Goal: Task Accomplishment & Management: Use online tool/utility

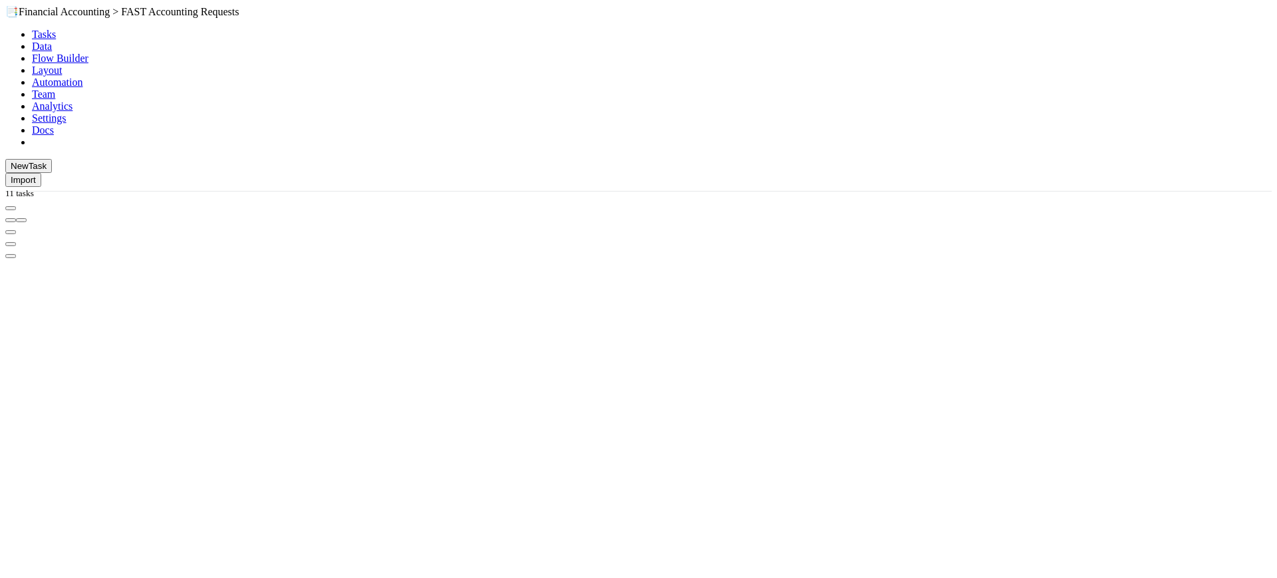
scroll to position [427, 1027]
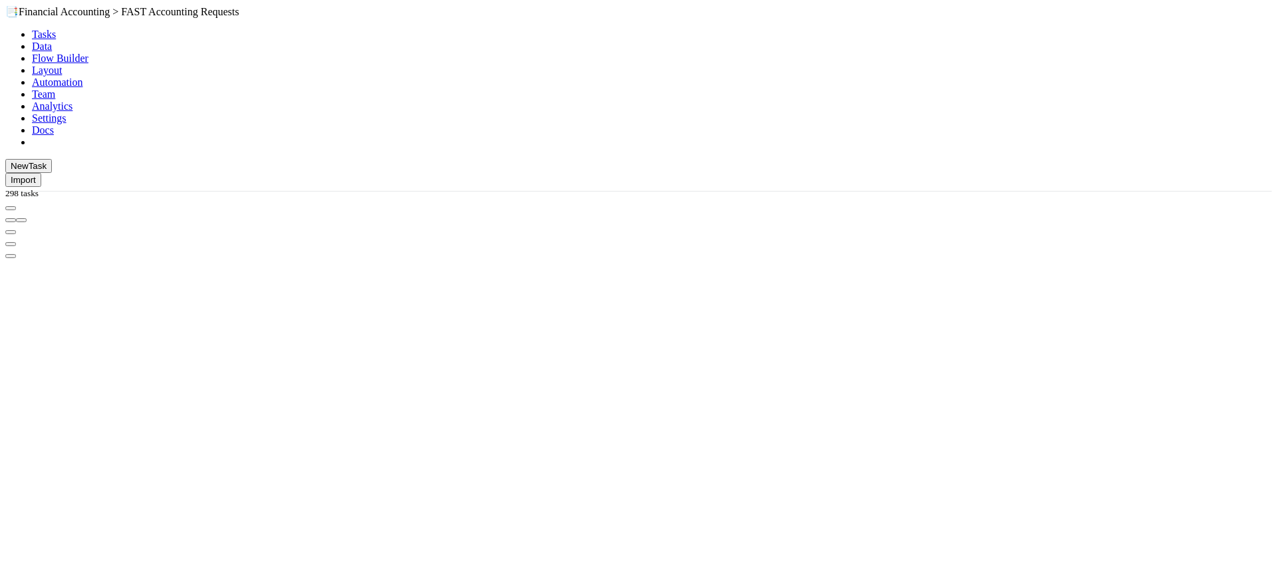
scroll to position [427, 1027]
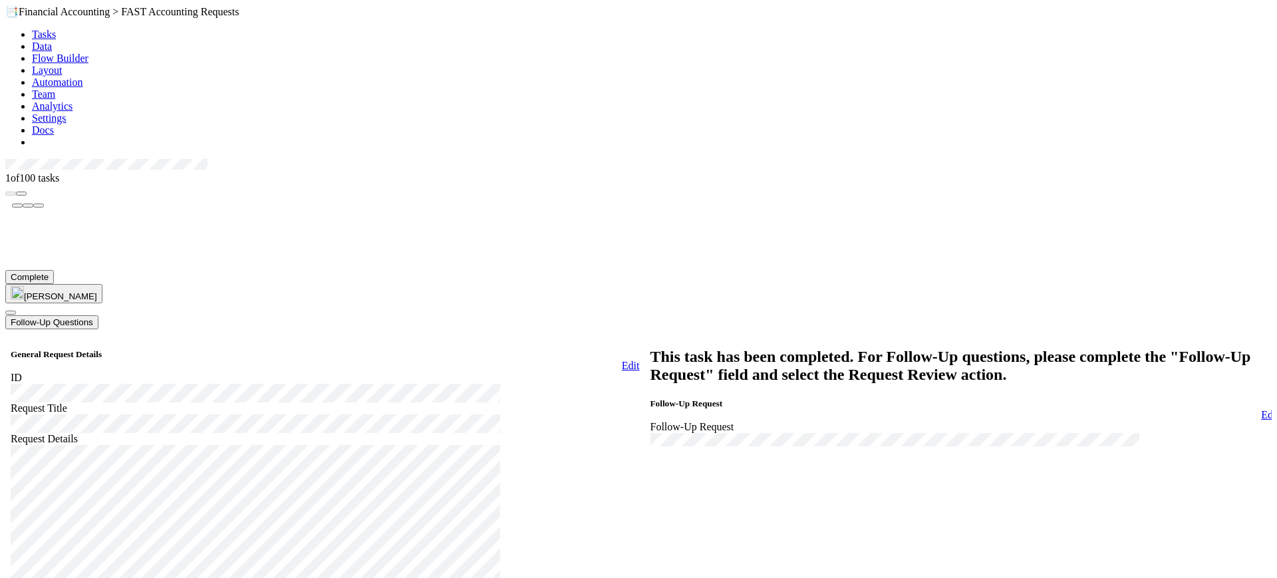
scroll to position [1977, 0]
drag, startPoint x: 1261, startPoint y: 141, endPoint x: 1277, endPoint y: 404, distance: 263.3
click at [1272, 404] on div "📑 Financial Accounting > FAST Accounting Requests Tasks Data Flow Builder Layou…" at bounding box center [638, 339] width 1267 height 668
drag, startPoint x: 1261, startPoint y: 389, endPoint x: 1260, endPoint y: 437, distance: 47.9
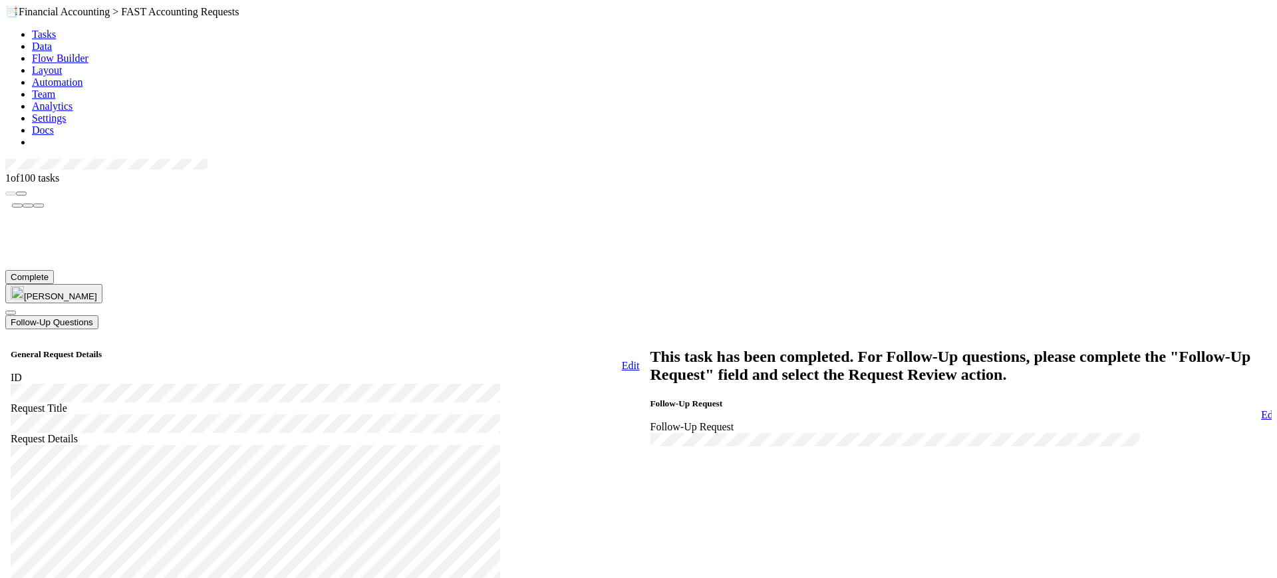
drag, startPoint x: 611, startPoint y: 253, endPoint x: 617, endPoint y: 205, distance: 48.2
